Goal: Task Accomplishment & Management: Manage account settings

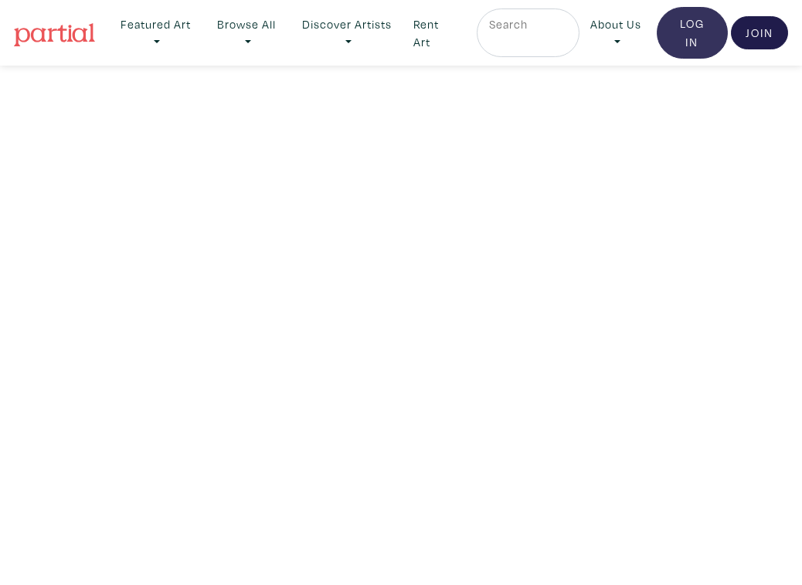
click at [677, 37] on link "Log In" at bounding box center [691, 33] width 71 height 52
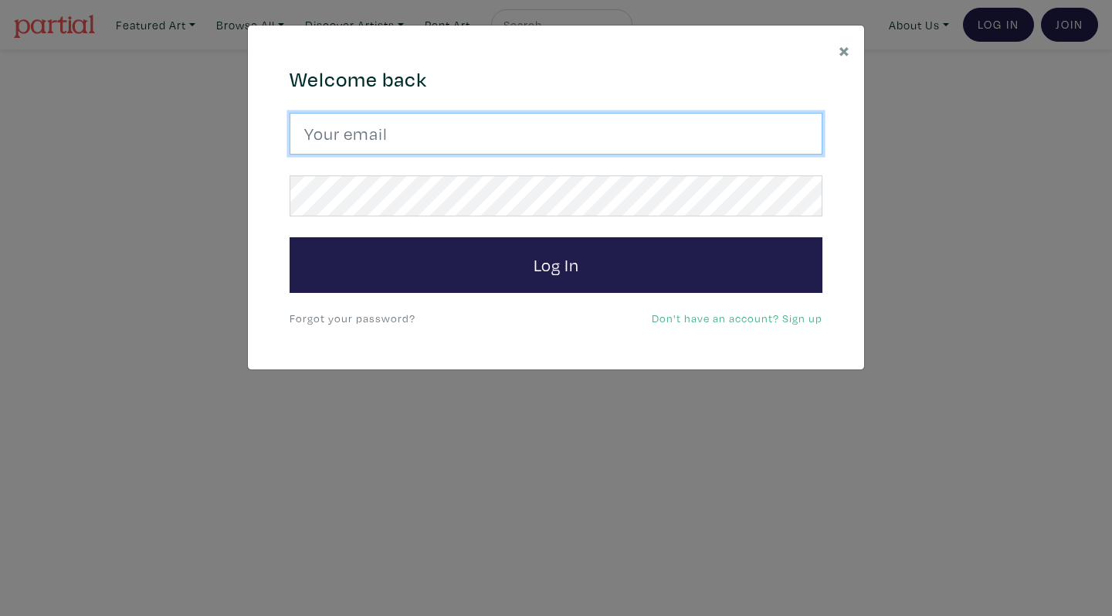
type input "[EMAIL_ADDRESS][PERSON_NAME][DOMAIN_NAME]"
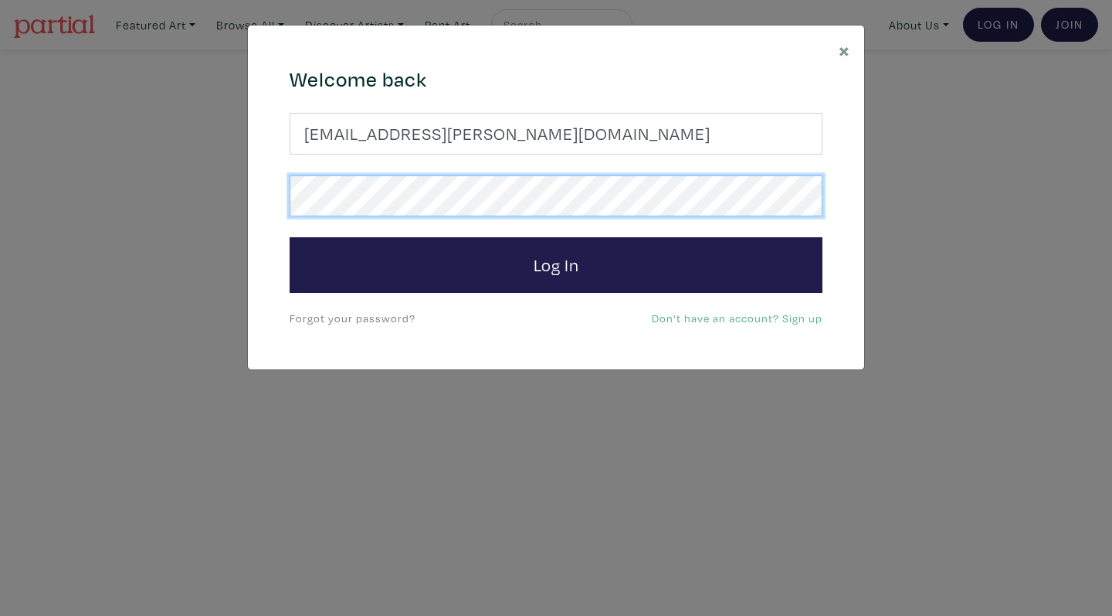
click at [556, 264] on button "Log In" at bounding box center [556, 265] width 533 height 56
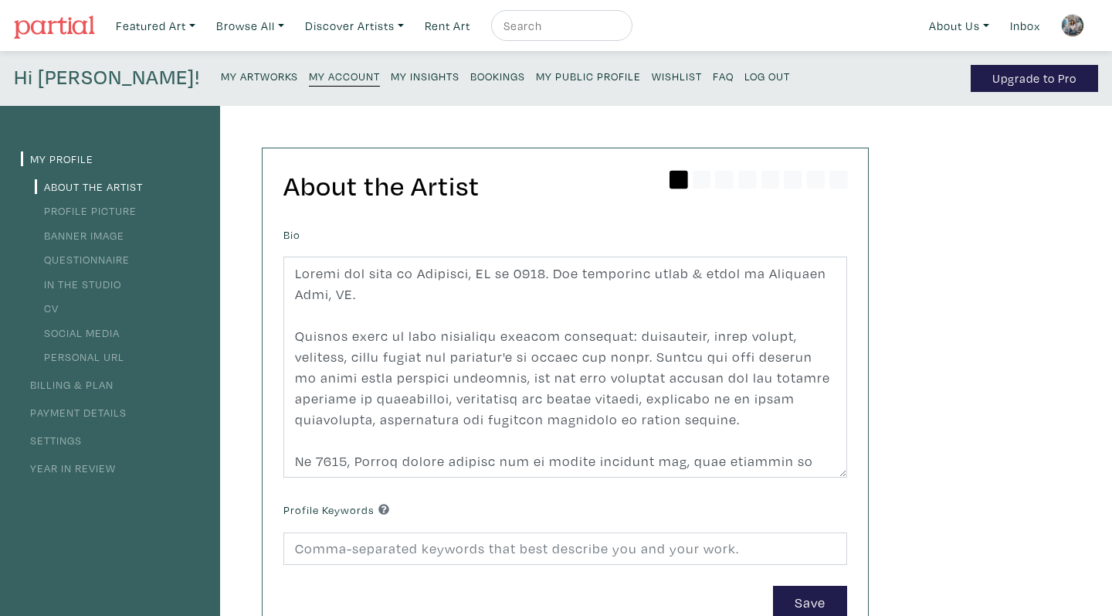
click at [125, 212] on link "Profile Picture" at bounding box center [86, 210] width 102 height 15
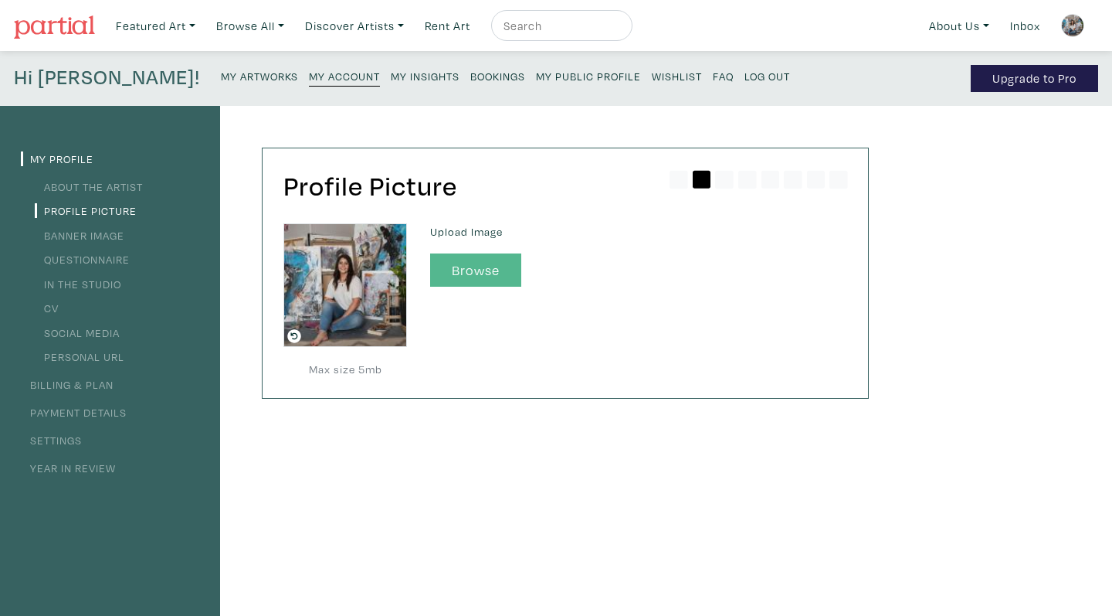
click at [495, 270] on button "Browse" at bounding box center [475, 269] width 91 height 33
click at [660, 497] on div "Profile Picture Max size 5mb Upload Image Browse" at bounding box center [550, 525] width 660 height 838
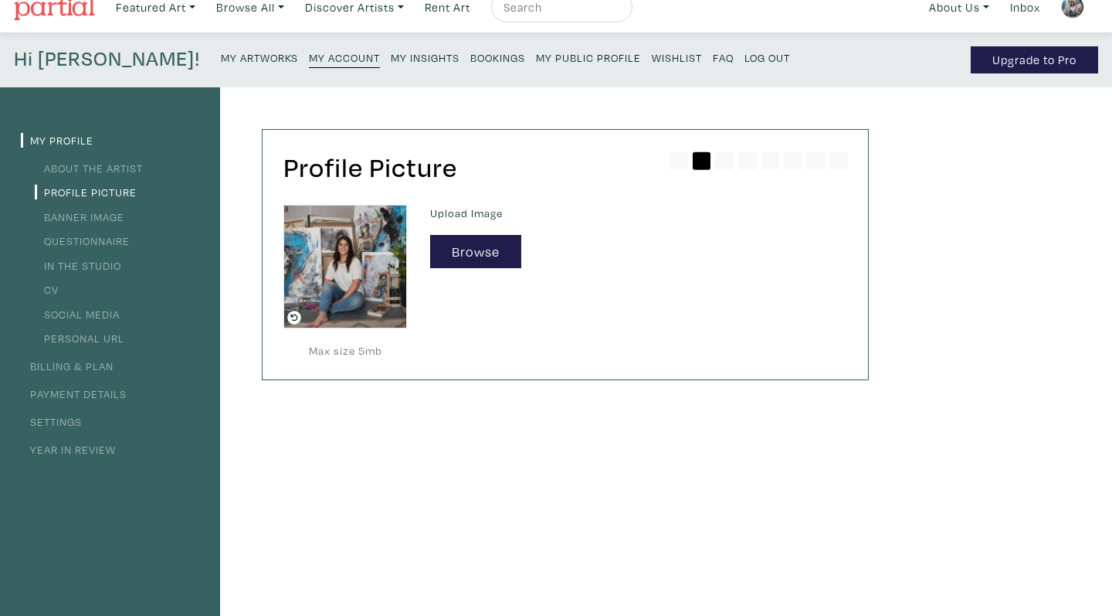
scroll to position [22, 0]
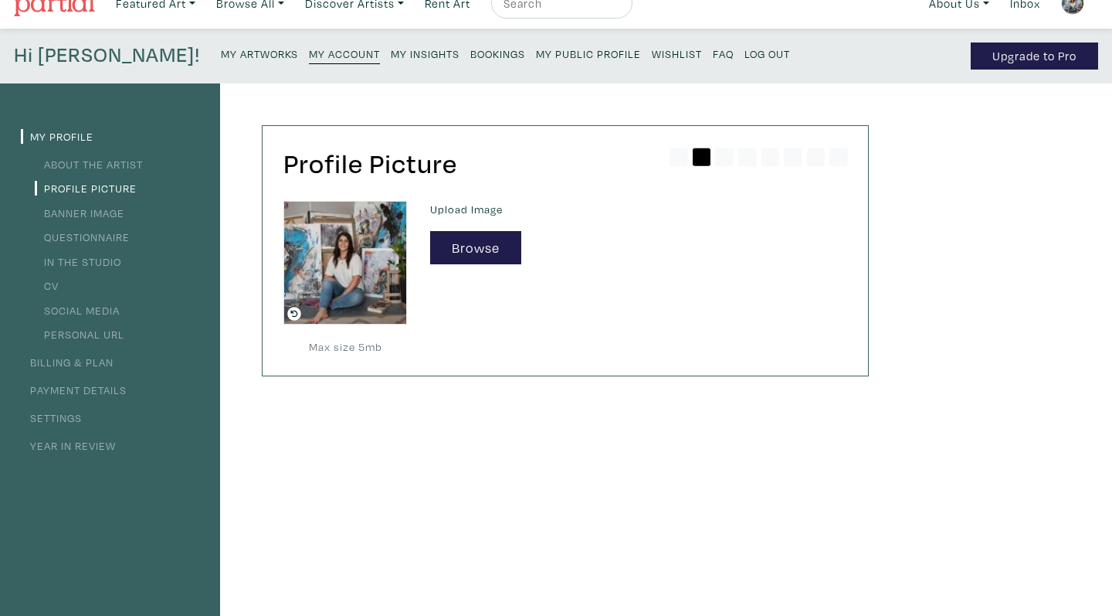
click at [621, 443] on div "Profile Picture Max size 5mb Upload Image Browse" at bounding box center [550, 502] width 660 height 838
drag, startPoint x: 621, startPoint y: 443, endPoint x: 621, endPoint y: 426, distance: 17.0
click at [621, 437] on div "Profile Picture Max size 5mb Upload Image Browse" at bounding box center [550, 502] width 660 height 838
